Goal: Task Accomplishment & Management: Use online tool/utility

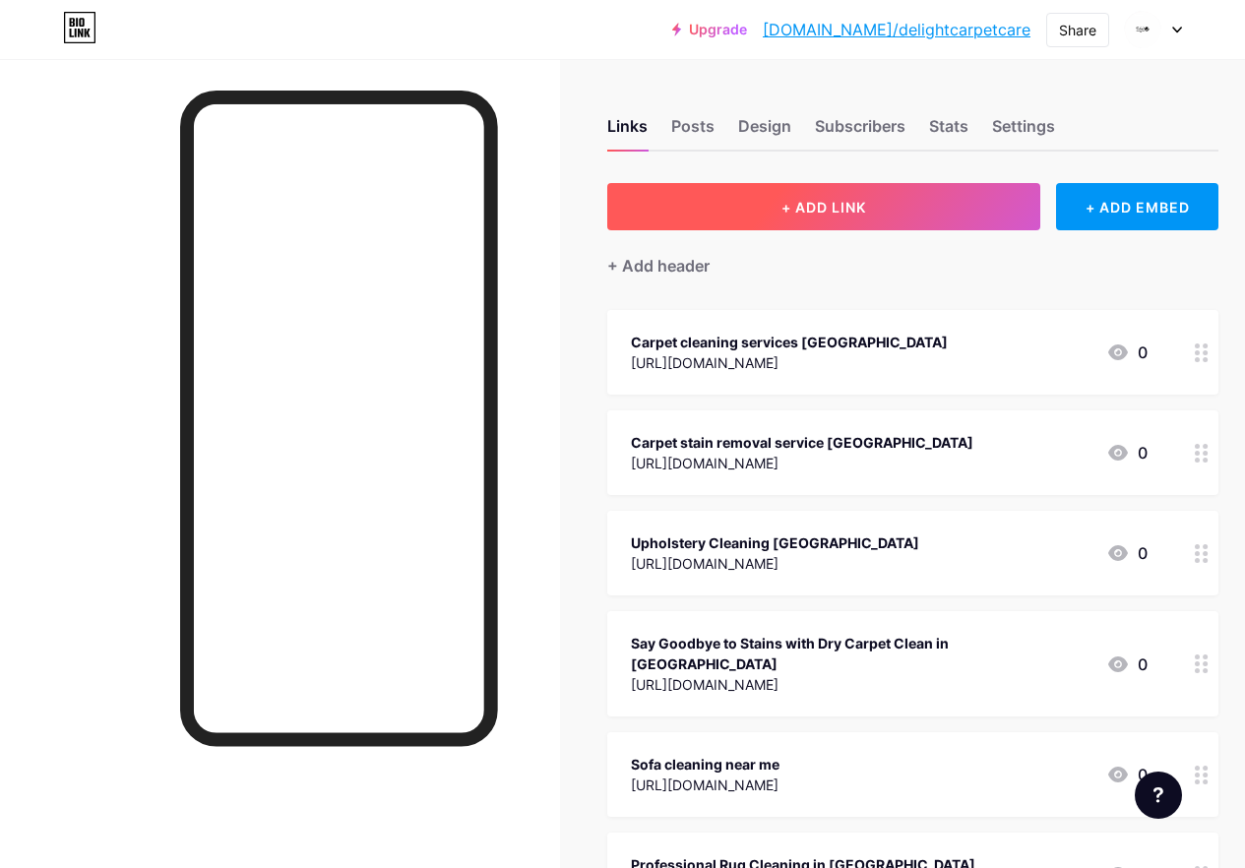
click at [881, 196] on button "+ ADD LINK" at bounding box center [823, 206] width 433 height 47
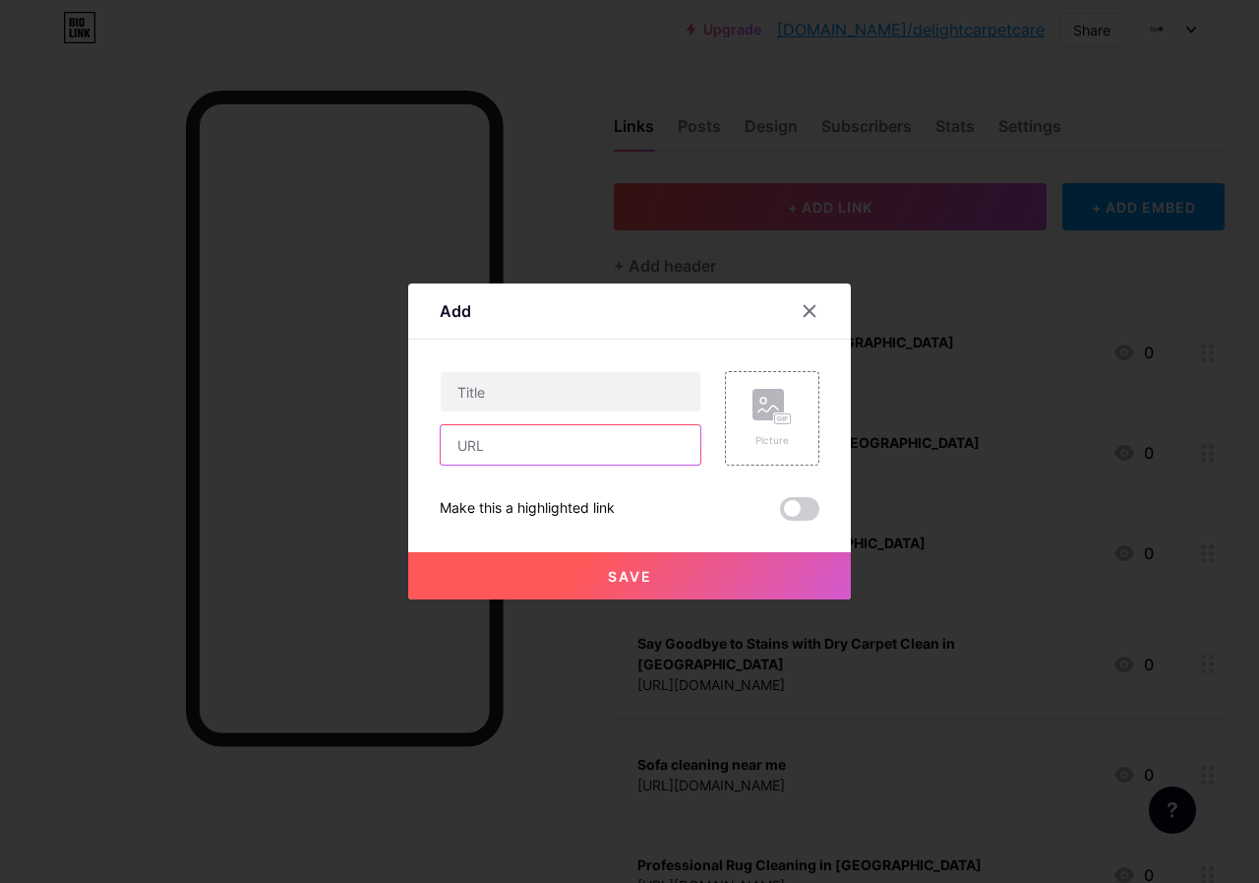
click at [537, 429] on input "text" at bounding box center [571, 444] width 260 height 39
paste input "[URL][DOMAIN_NAME]"
type input "[URL][DOMAIN_NAME]"
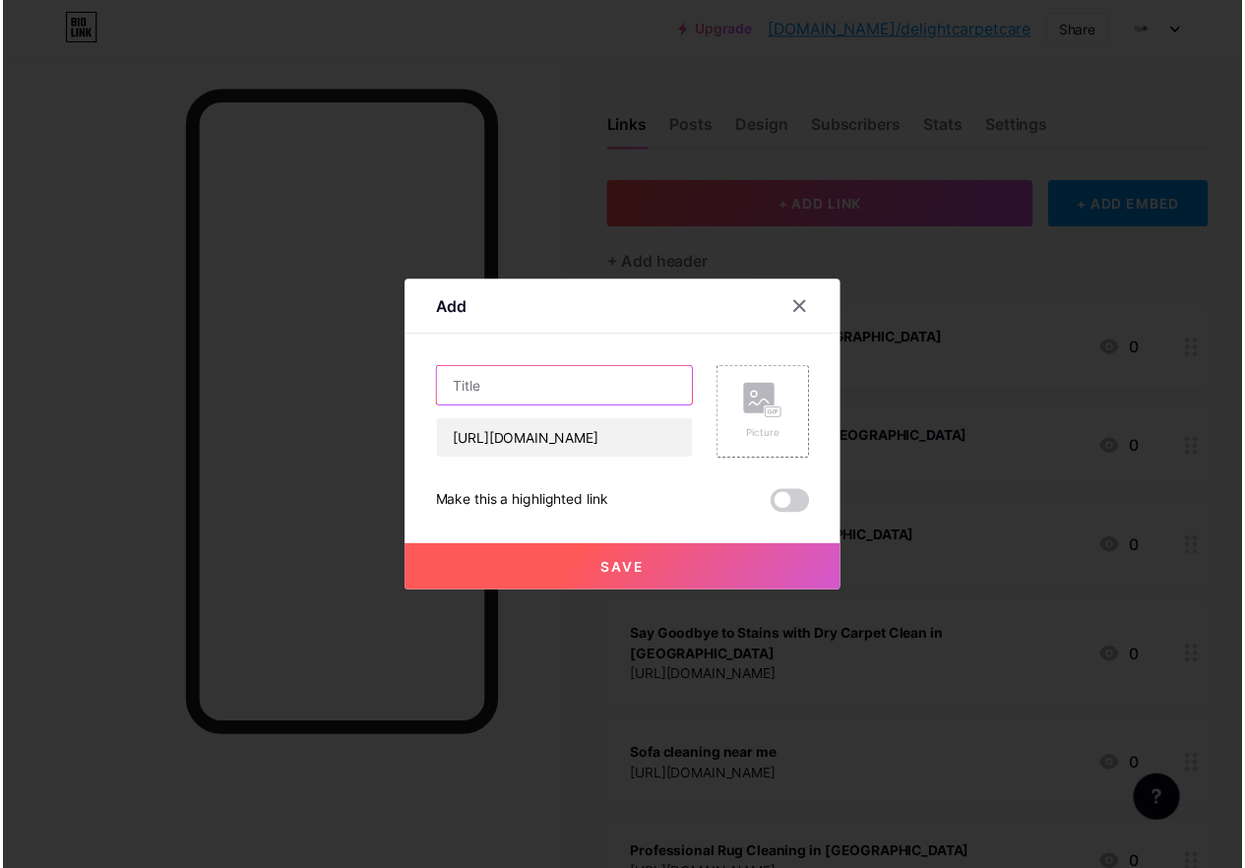
scroll to position [0, 0]
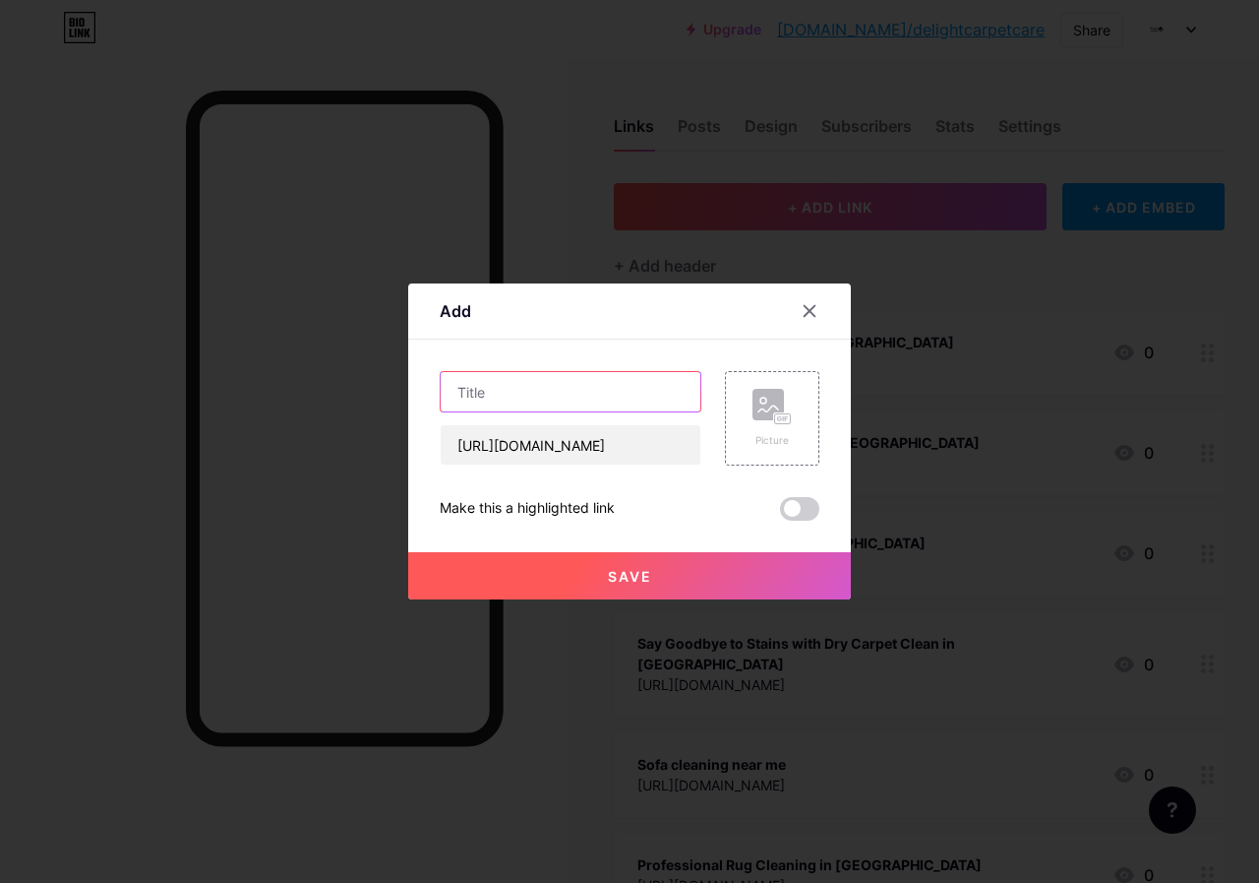
click at [520, 392] on input "text" at bounding box center [571, 391] width 260 height 39
paste input "Carpet cleaning [GEOGRAPHIC_DATA]"
type input "Carpet cleaning [GEOGRAPHIC_DATA]"
click at [661, 572] on button "Save" at bounding box center [629, 575] width 443 height 47
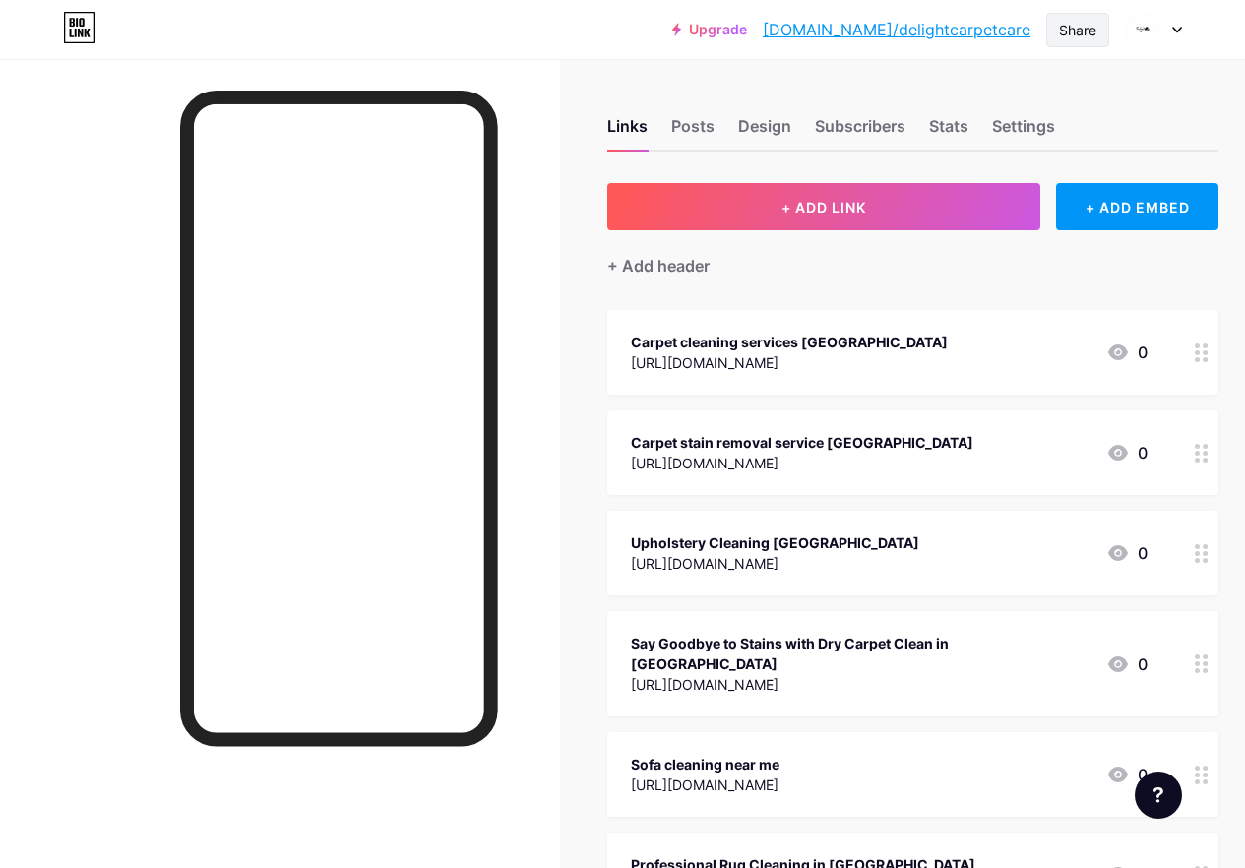
click at [1085, 25] on div "Share" at bounding box center [1077, 30] width 37 height 21
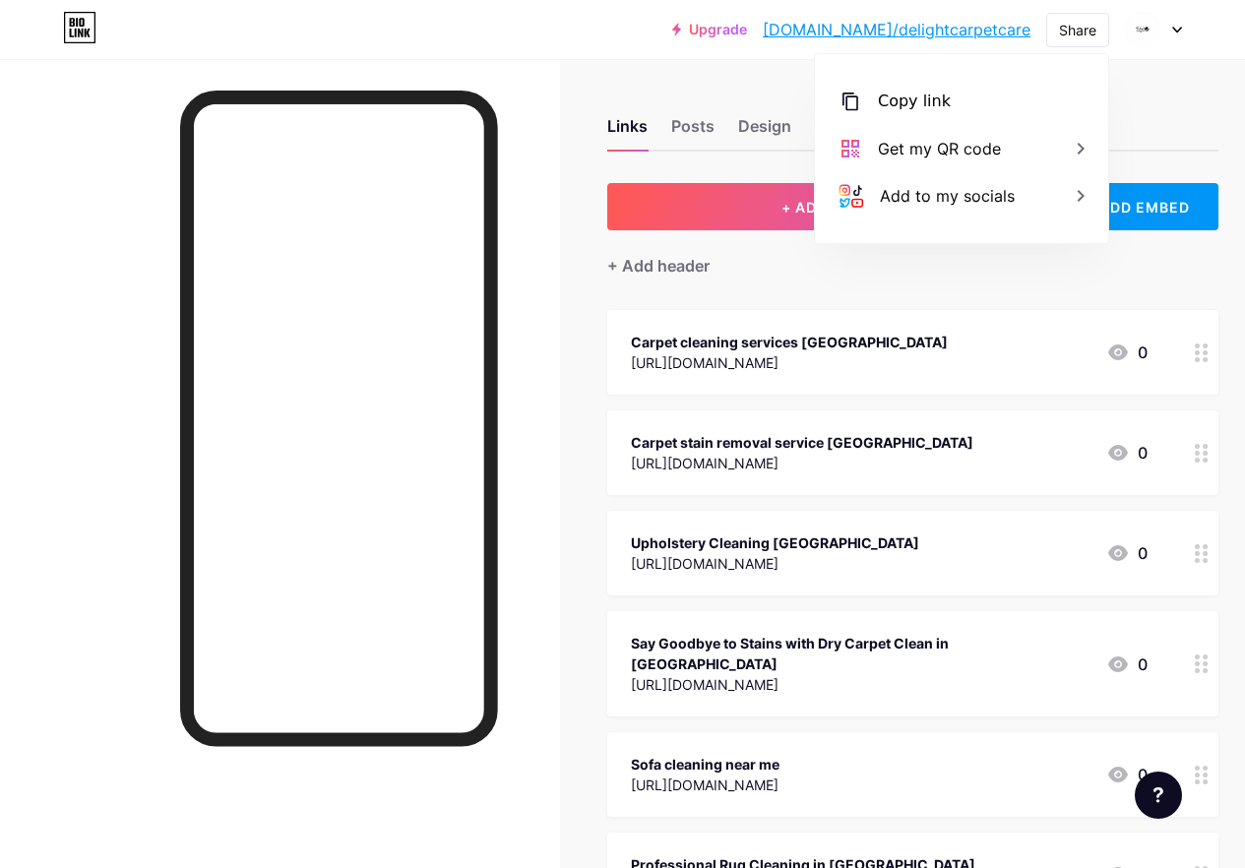
drag, startPoint x: 942, startPoint y: 91, endPoint x: 778, endPoint y: 595, distance: 530.5
click at [942, 94] on div "Copy link" at bounding box center [914, 102] width 73 height 24
